Goal: Information Seeking & Learning: Learn about a topic

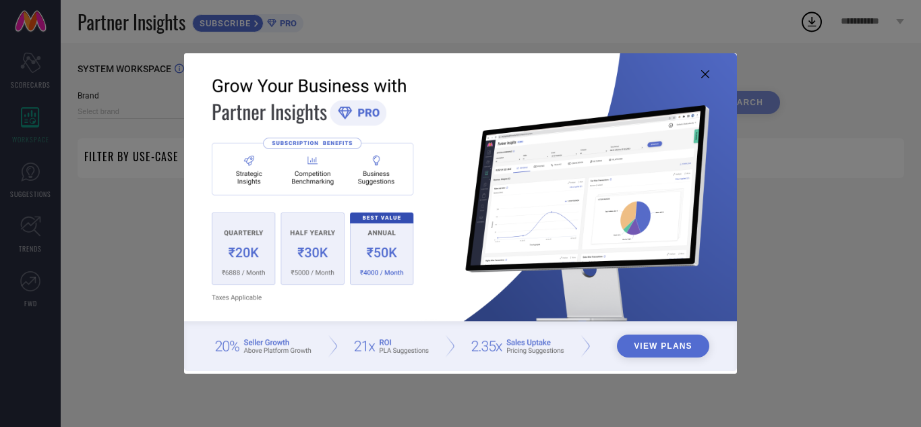
type input "1 STOP FASHION"
type input "All"
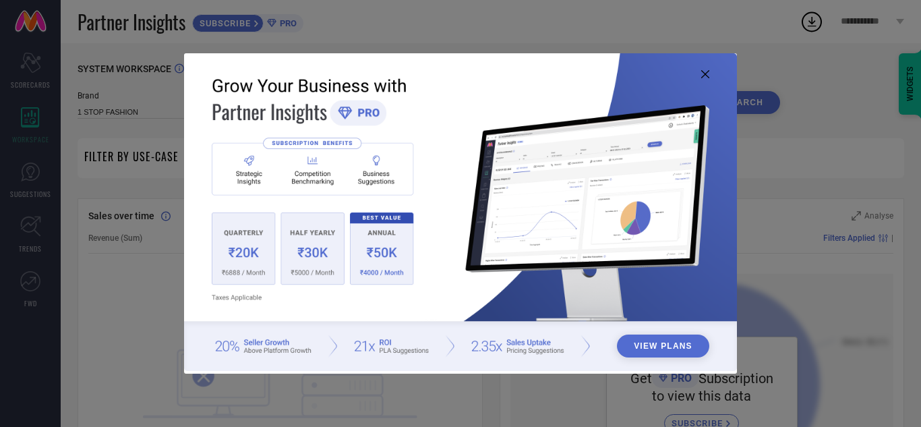
click at [705, 61] on img at bounding box center [460, 211] width 553 height 317
click at [704, 75] on icon at bounding box center [705, 74] width 8 height 8
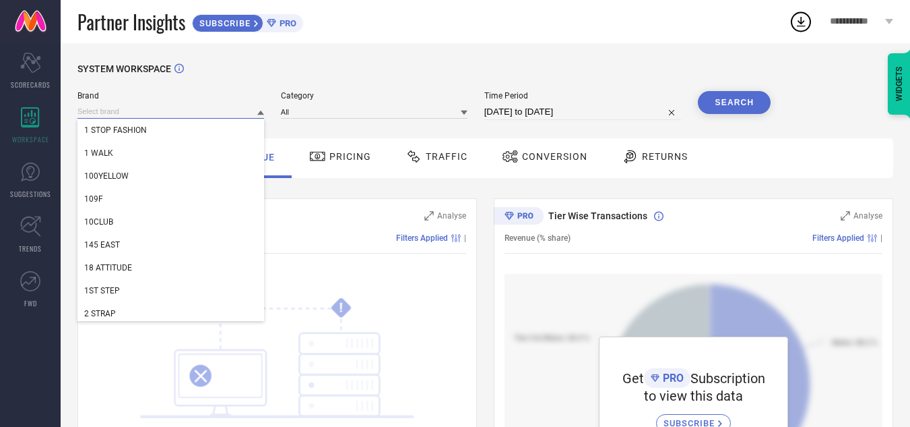
click at [252, 113] on input at bounding box center [170, 111] width 187 height 14
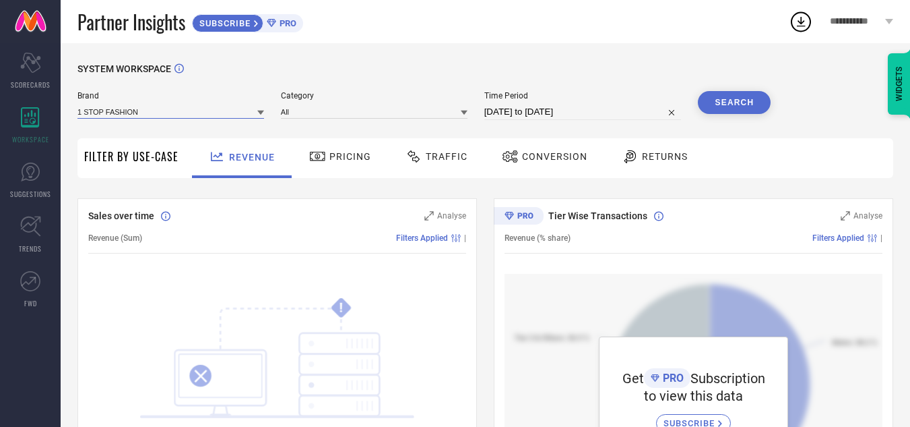
click at [252, 113] on input at bounding box center [170, 111] width 187 height 14
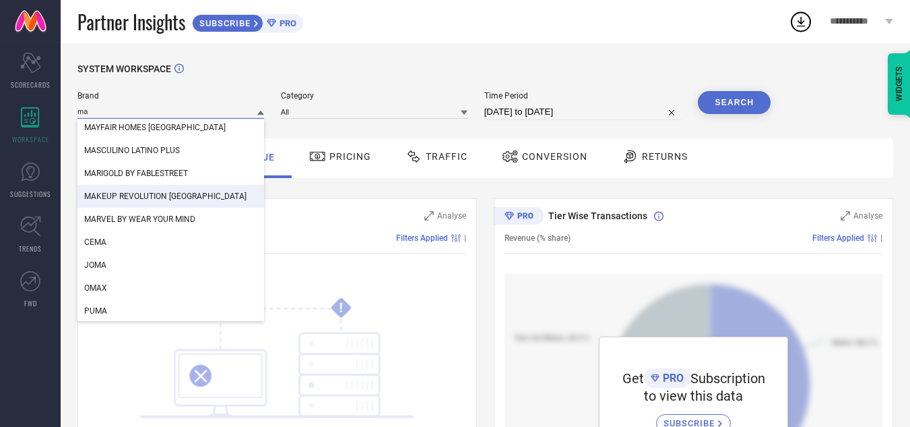
scroll to position [5431, 0]
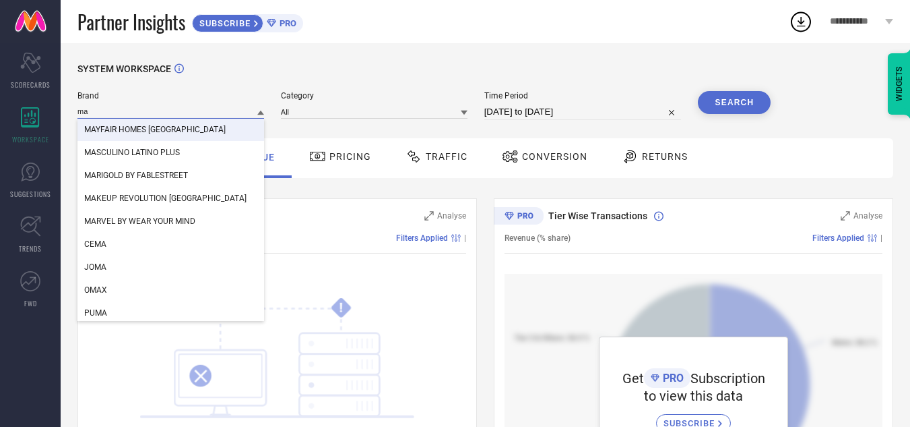
type input "ma"
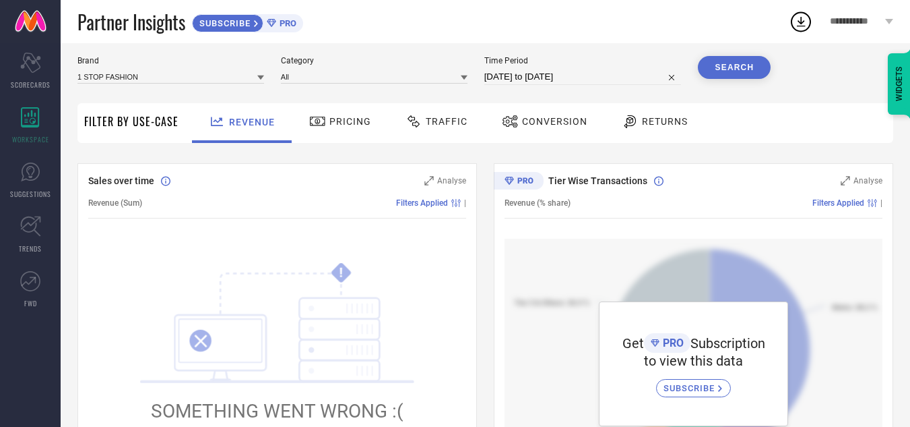
scroll to position [0, 0]
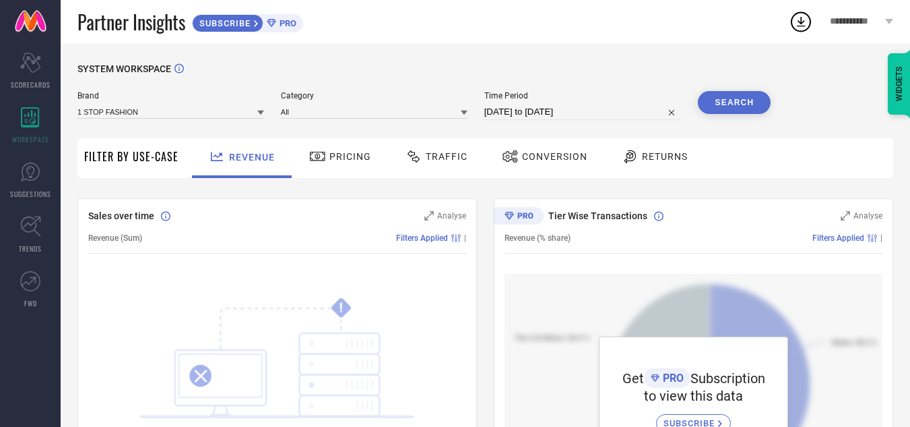
click at [333, 156] on span "Pricing" at bounding box center [351, 156] width 42 height 11
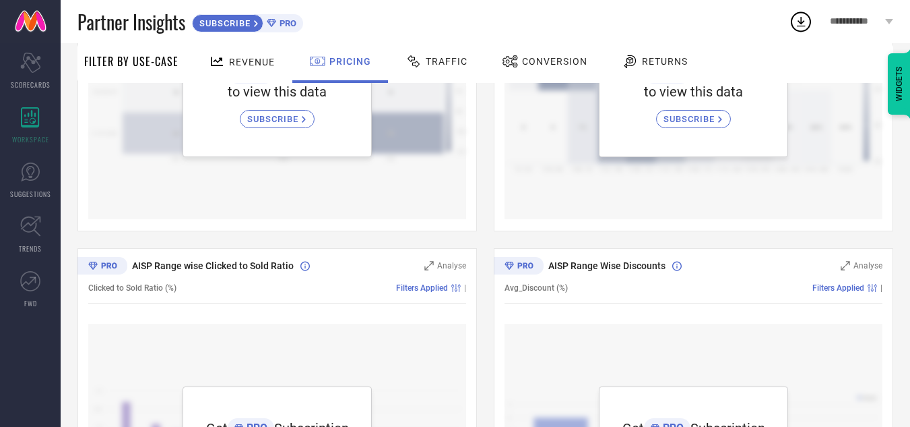
scroll to position [302, 0]
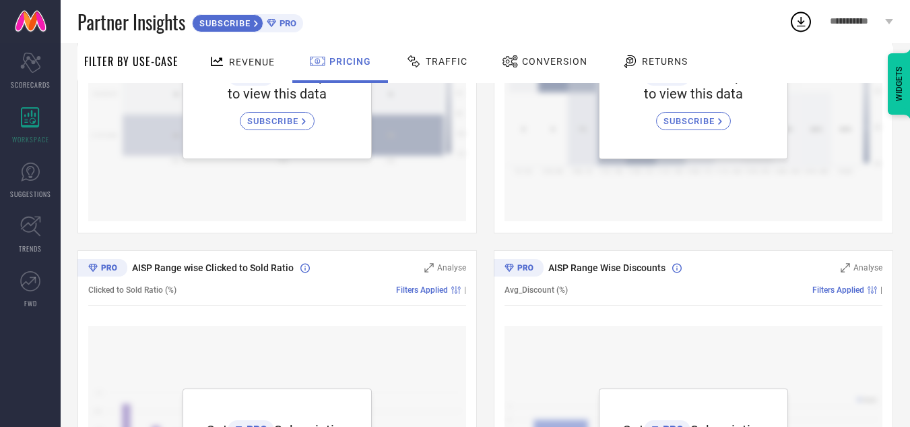
click at [434, 62] on span "Traffic" at bounding box center [447, 61] width 42 height 11
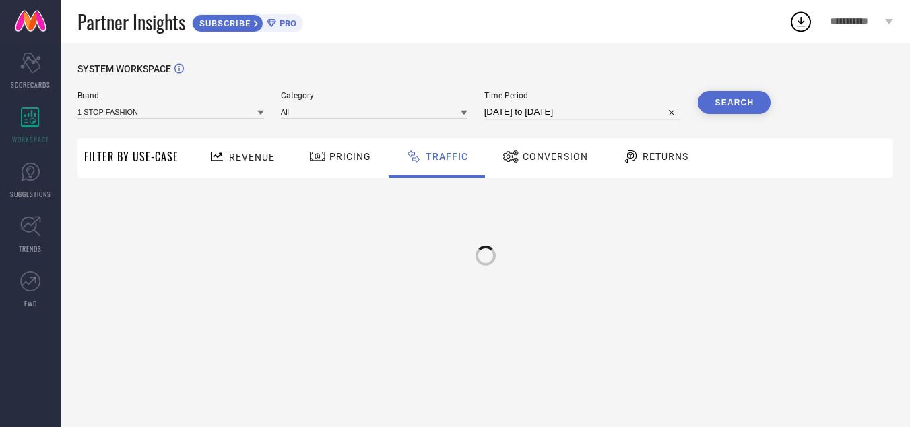
scroll to position [0, 0]
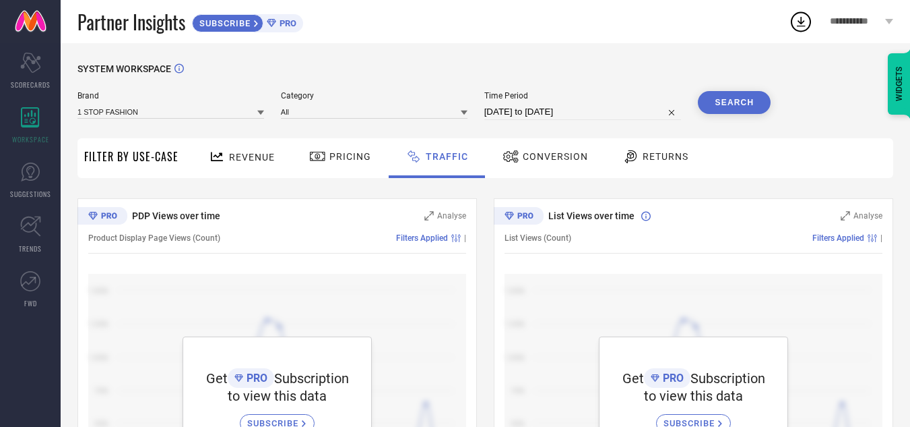
click at [869, 24] on span "**********" at bounding box center [856, 21] width 52 height 11
click at [143, 33] on span "Partner Insights" at bounding box center [131, 22] width 108 height 28
click at [270, 22] on icon at bounding box center [271, 23] width 9 height 8
